Goal: Task Accomplishment & Management: Manage account settings

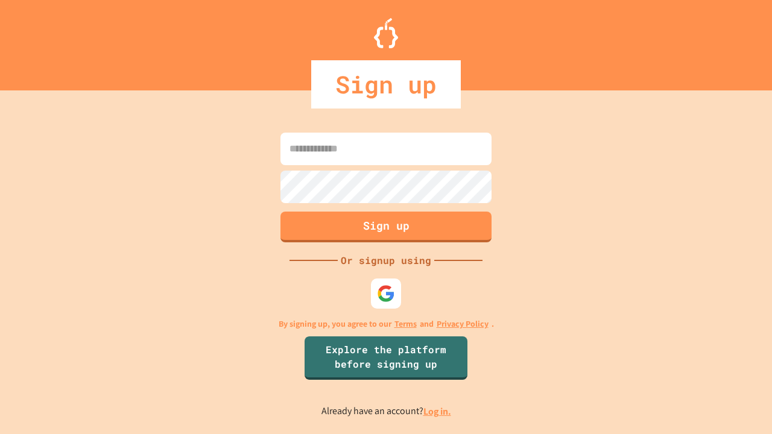
click at [438, 411] on link "Log in." at bounding box center [438, 411] width 28 height 13
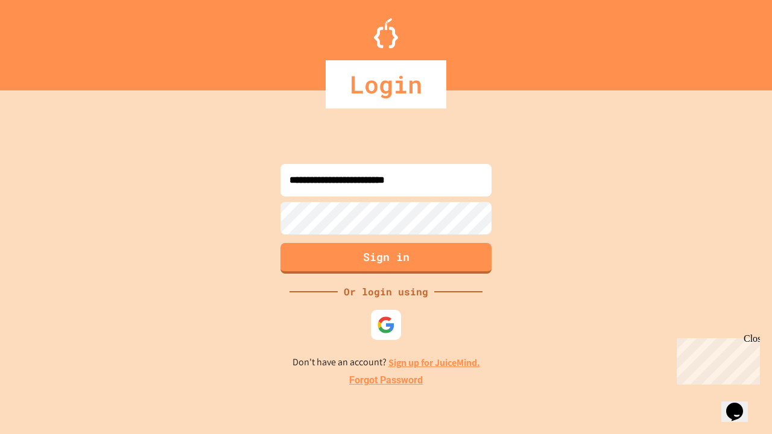
type input "**********"
